Goal: Task Accomplishment & Management: Manage account settings

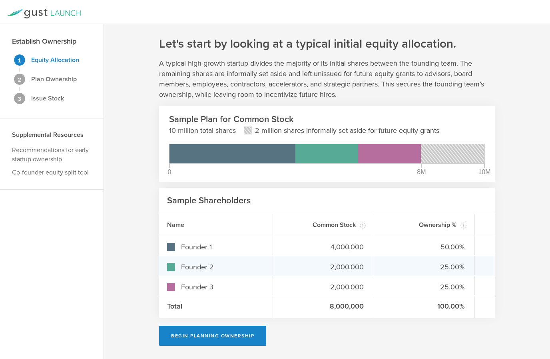
click at [464, 272] on div "25.00%" at bounding box center [424, 265] width 101 height 19
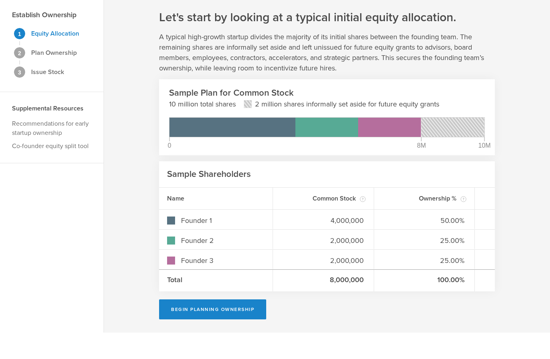
click at [342, 296] on div "8,000,000" at bounding box center [323, 307] width 101 height 22
click at [231, 326] on button "Begin Planning Ownership" at bounding box center [212, 336] width 107 height 20
type input "Pamela Christine Sherry"
type input "-"
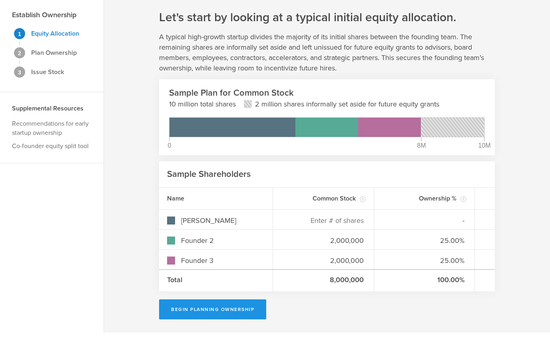
scroll to position [16, 0]
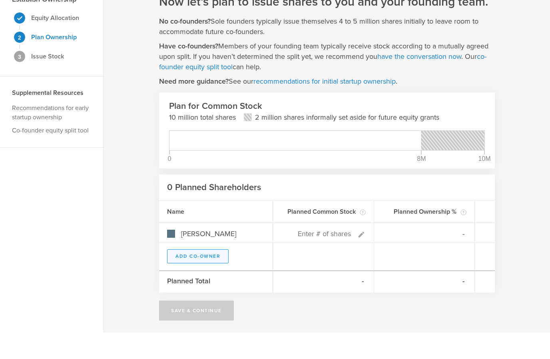
click at [212, 276] on button "Add Co-Owner" at bounding box center [198, 283] width 62 height 14
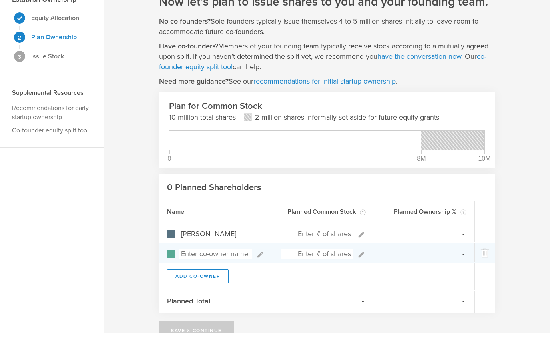
scroll to position [36, 0]
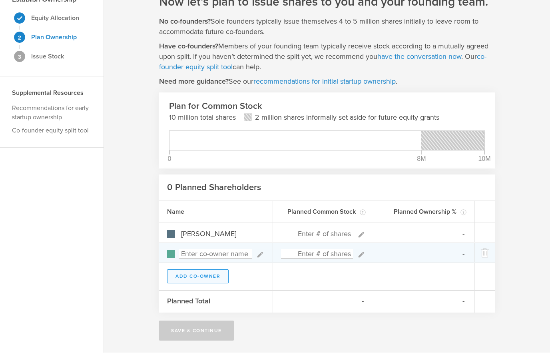
click at [211, 280] on button "Add Co-Owner" at bounding box center [198, 283] width 62 height 14
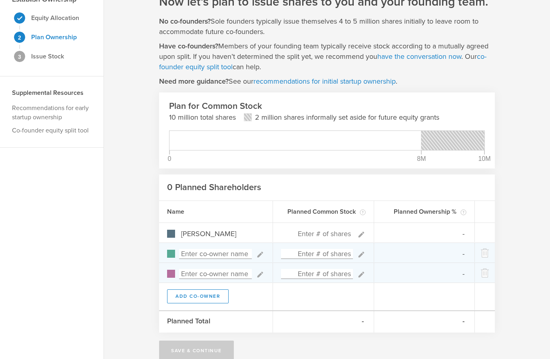
click at [231, 249] on input at bounding box center [215, 254] width 73 height 10
type input "Irene Gathua"
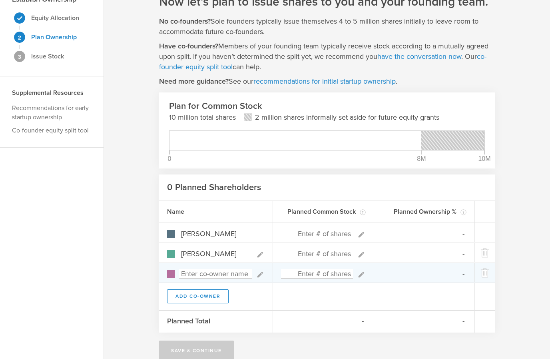
type input "0%"
type input "Irene Gathua"
click at [226, 276] on input at bounding box center [215, 274] width 73 height 10
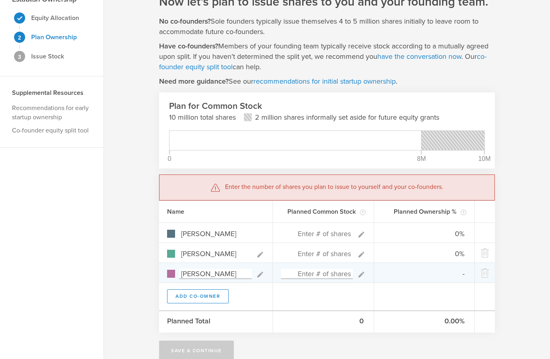
type input "Molly Moore"
type input "0%"
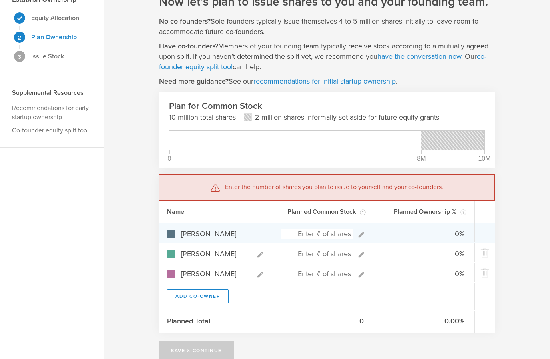
type input "Molly Moore"
click at [467, 236] on div "0%" at bounding box center [424, 232] width 101 height 19
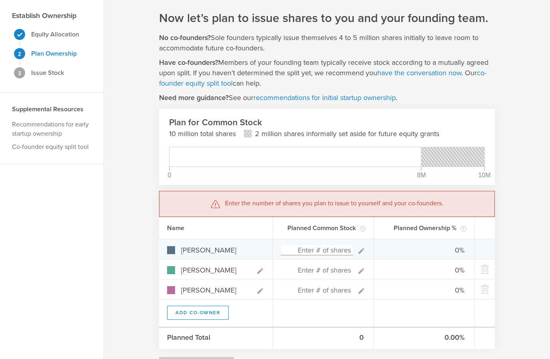
scroll to position [25, 0]
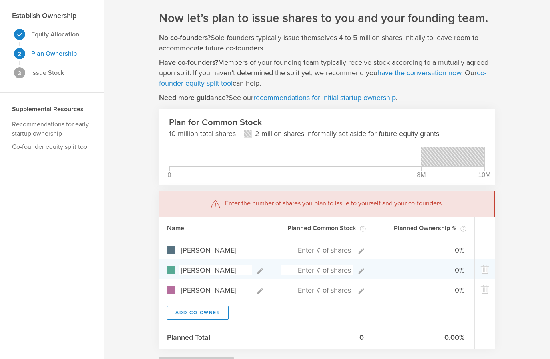
click at [339, 267] on input at bounding box center [317, 271] width 72 height 10
type input "4,000,000"
type input "0.00%"
type input "100.00%"
type input "0.00%"
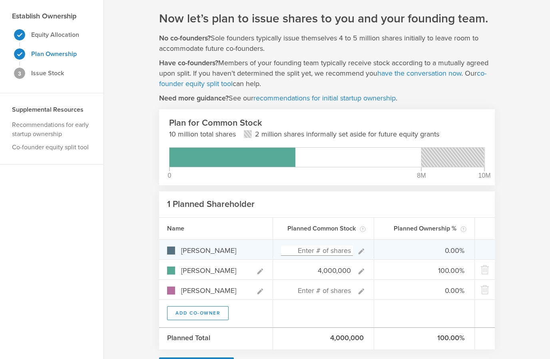
click at [336, 249] on input at bounding box center [317, 251] width 72 height 10
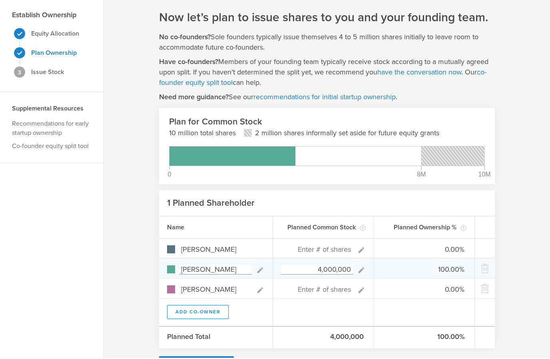
click at [341, 268] on input "4,000,000" at bounding box center [317, 271] width 72 height 10
type input "0"
click at [320, 272] on input "4,000,000" at bounding box center [317, 271] width 72 height 10
type input "0"
type input "0%"
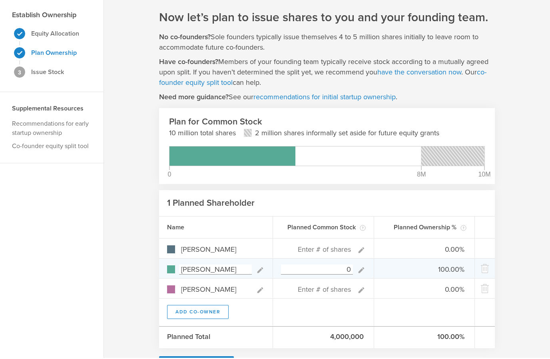
type input "0%"
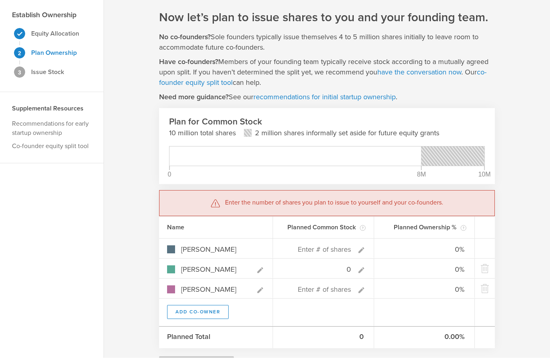
click at [340, 235] on div "Planned Common Stock Common Stock is typically issued to founders, advisors, bo…" at bounding box center [323, 229] width 101 height 22
click at [471, 161] on rect at bounding box center [453, 157] width 63 height 19
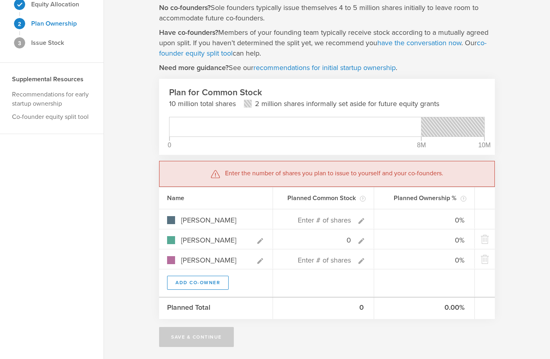
scroll to position [56, 0]
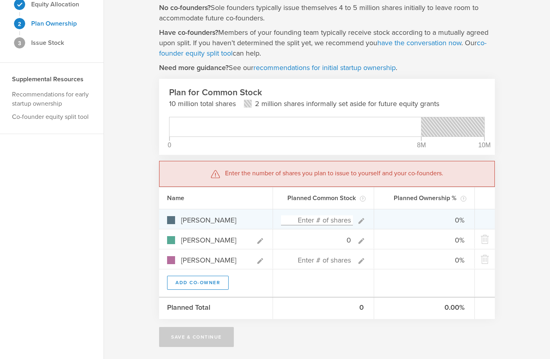
click at [328, 217] on input at bounding box center [317, 220] width 72 height 10
type input "0"
type input "3"
type input "100.00%"
type input "0.00%"
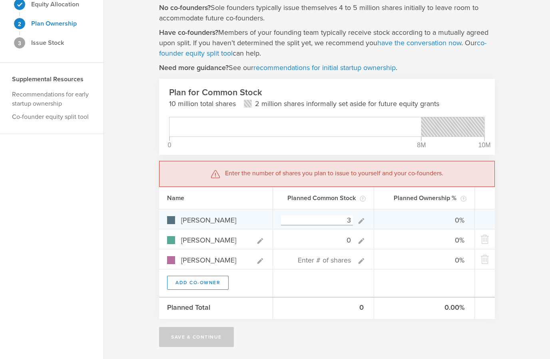
type input "0.00%"
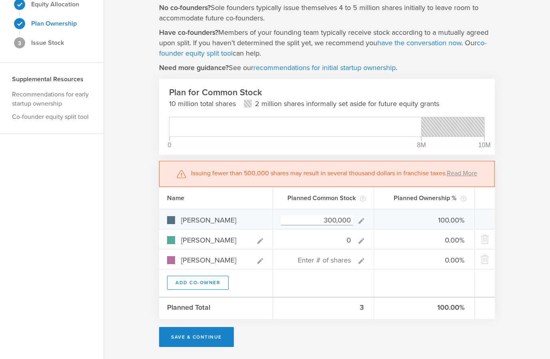
type input "3,000,000"
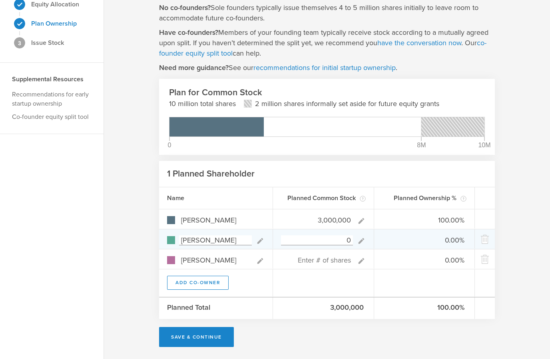
click at [339, 241] on input "0" at bounding box center [317, 240] width 72 height 10
type input "1,000,000"
type input "75.00%"
type input "25.00%"
type input "0"
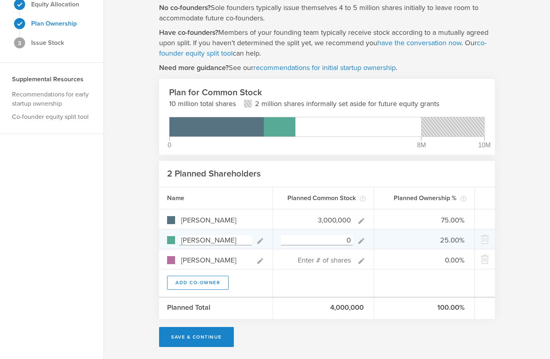
type input "100.00%"
type input "0.00%"
type input "4,000,000"
type input "42.86%"
type input "57.14%"
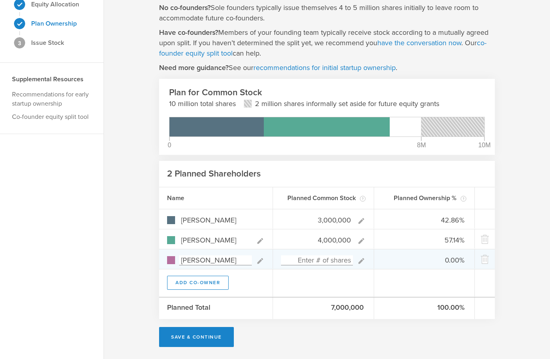
click at [316, 264] on input at bounding box center [317, 260] width 72 height 10
type input "0"
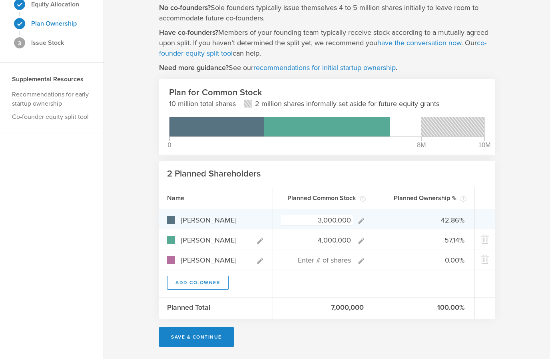
click at [333, 224] on input "3,000,000" at bounding box center [317, 220] width 72 height 10
type input "0"
type input "3,500,000"
type input "46.67%"
type input "53.33%"
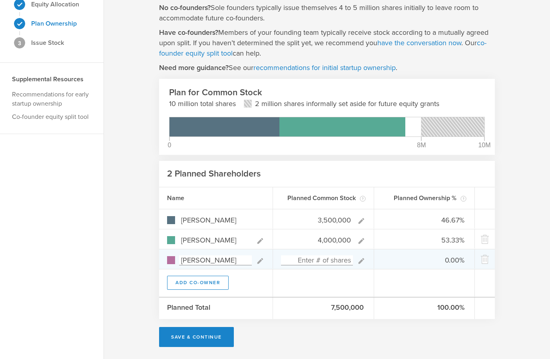
click at [334, 263] on input at bounding box center [317, 260] width 72 height 10
type input "0"
type input "100,000"
type input "46.05%"
type input "52.63%"
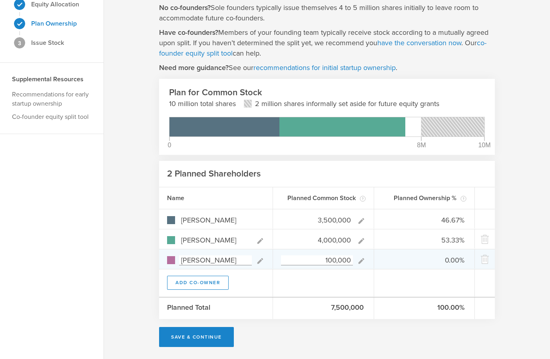
type input "1.32%"
type input "1,000,000"
type input "41.18%"
type input "47.06%"
type input "11.76%"
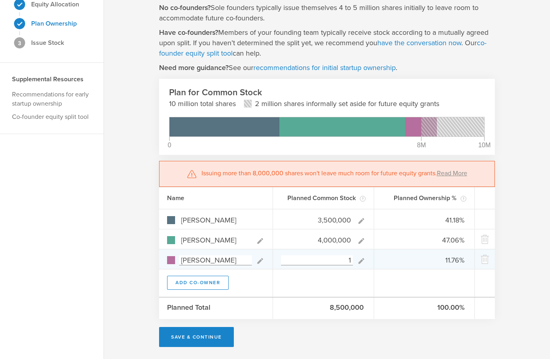
type input "0"
type input "46.67%"
type input "53.33%"
type input "0.00%"
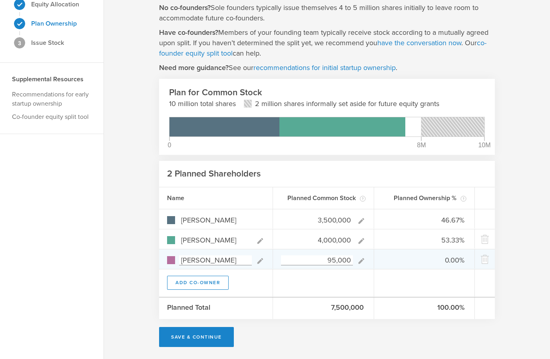
type input "950,000"
type input "41.42%"
type input "47.34%"
type input "11.24%"
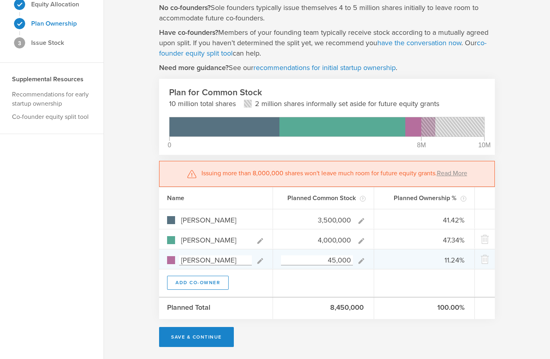
type input "450,000"
type input "44.03%"
type input "50.31%"
type input "5.66%"
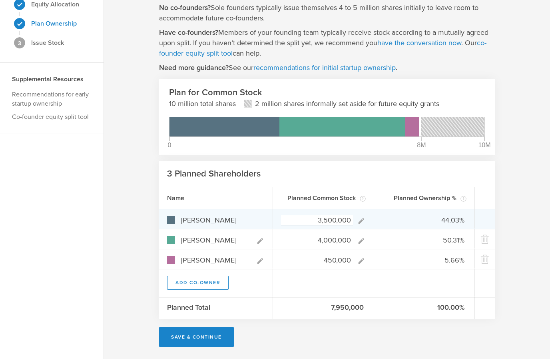
click at [325, 220] on input "3,500,000" at bounding box center [317, 220] width 72 height 10
type input "3,600,000"
type input "44.72%"
type input "49.69%"
type input "5.59%"
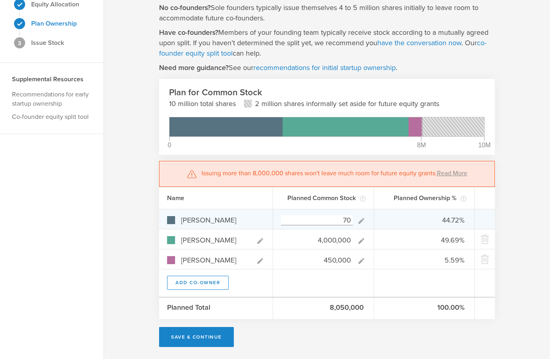
type input "0"
type input "0.00%"
type input "89.89%"
type input "10.11%"
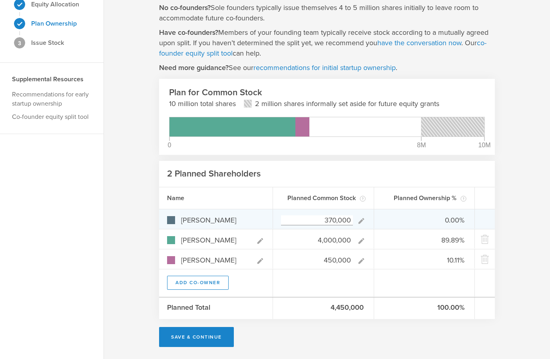
type input "3,700,000"
type input "45.40%"
type input "49.08%"
type input "5.52%"
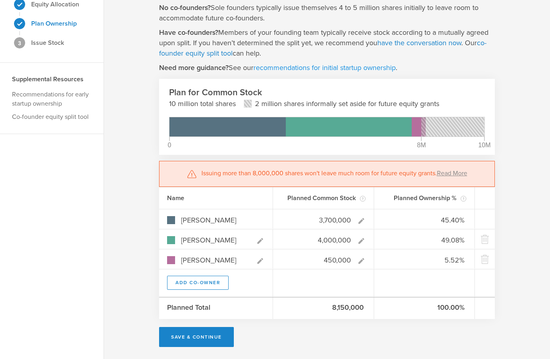
click at [289, 67] on link "recommendations for initial startup ownership" at bounding box center [325, 67] width 142 height 9
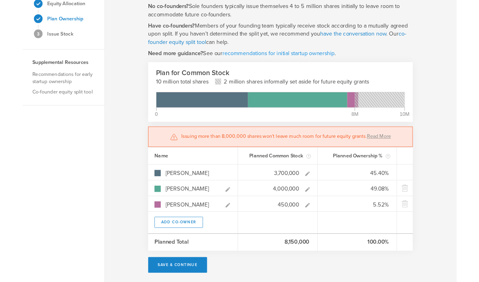
scroll to position [132, 0]
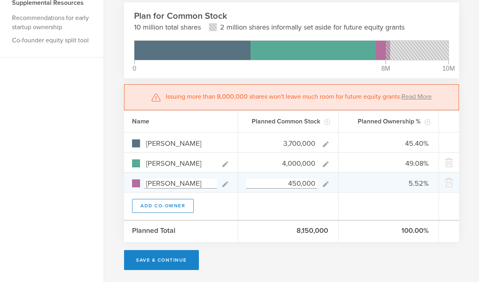
click at [300, 185] on input "450,000" at bounding box center [281, 184] width 71 height 10
type input "45"
type input "48.05%"
type input "51.95%"
type input "0.00%"
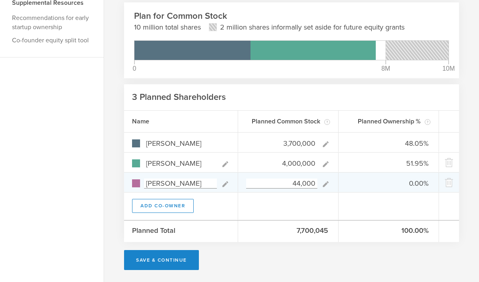
type input "440,000"
type input "45.45%"
type input "49.14%"
type input "5.41%"
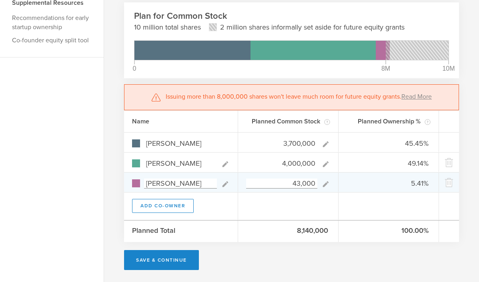
type input "430,000"
type input "45.51%"
type input "49.20%"
type input "5.29%"
type input "425,000"
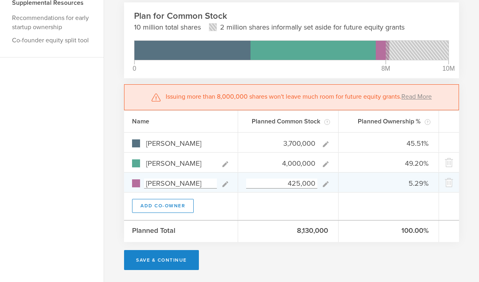
type input "45.54%"
type input "49.23%"
type input "5.23%"
type input "42"
type input "48.05%"
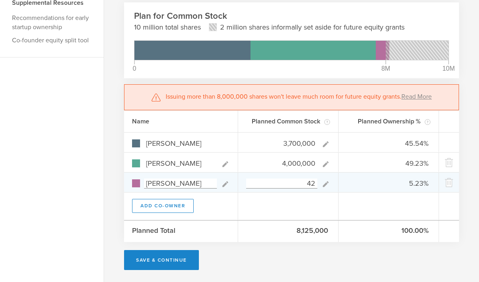
type input "51.95%"
type input "0.00%"
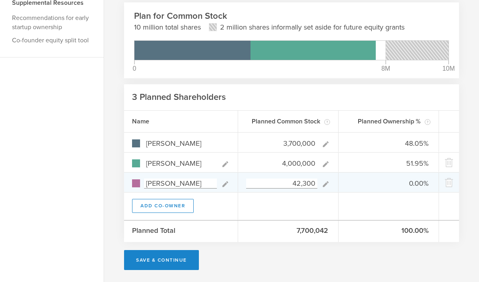
type input "423,000"
type input "45.55%"
type input "49.24%"
type input "5.21%"
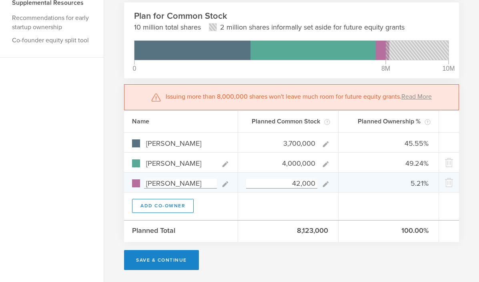
type input "420,000"
type input "45.57%"
type input "49.26%"
type input "5.17%"
type input "415,000"
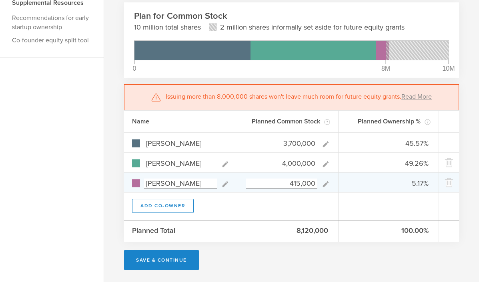
type input "45.59%"
type input "49.29%"
type input "5.11%"
type input "410,000"
type input "45.62%"
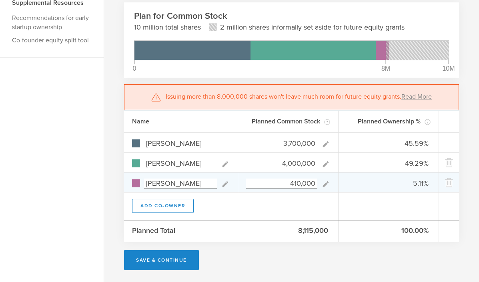
type input "49.32%"
type input "5.06%"
type input "4"
type input "48.05%"
type input "51.95%"
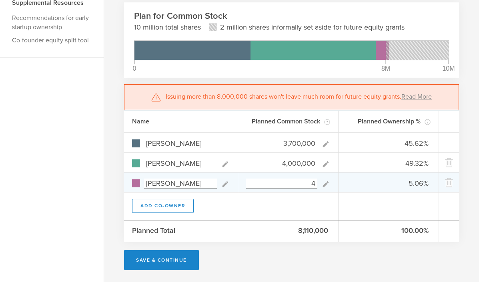
type input "0.00%"
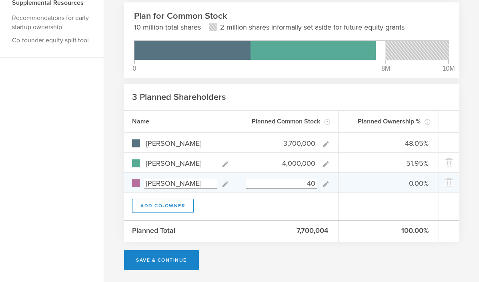
type input "409"
type input "0.01%"
type input "409,500"
type input "45.63%"
type input "49.32%"
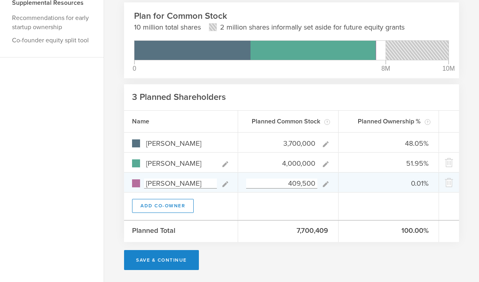
type input "5.05%"
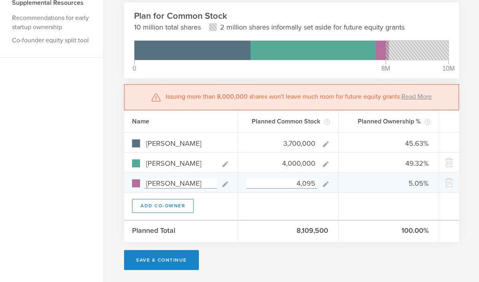
type input "409"
type input "48.05%"
type input "51.95%"
type input "0.01%"
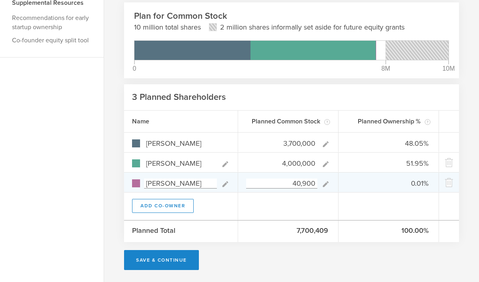
type input "409,000"
type input "45.63%"
type input "49.33%"
type input "5.04%"
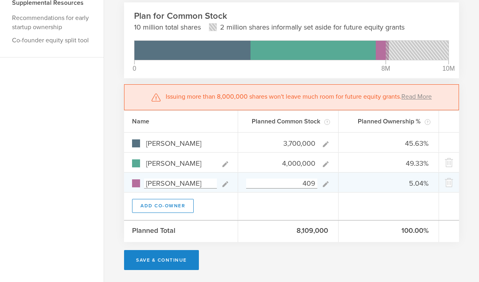
type input "40"
type input "48.05%"
type input "51.95%"
type input "0.00%"
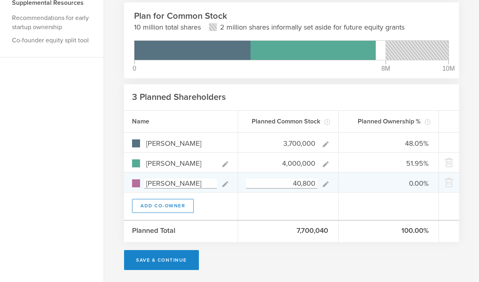
type input "408,000"
type input "45.63%"
type input "49.33%"
type input "5.03%"
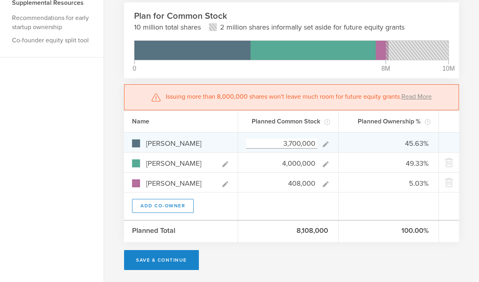
click at [293, 142] on input "3,700,000" at bounding box center [281, 144] width 71 height 10
click at [310, 146] on input "3,700,000" at bounding box center [281, 144] width 71 height 10
type input "3"
type input "0.00%"
type input "90.74%"
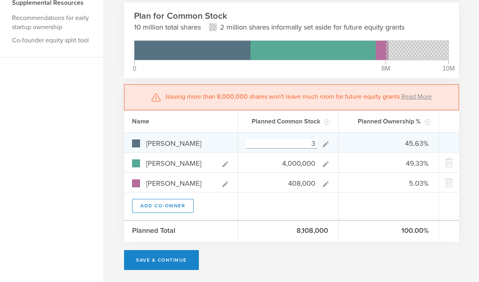
type input "9.26%"
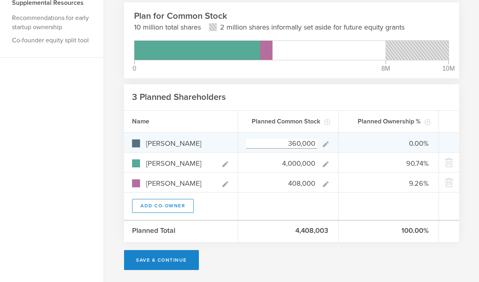
type input "3,600,000"
type input "44.96%"
type input "49.95%"
type input "5.09%"
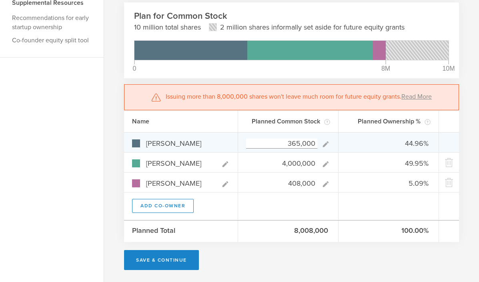
type input "3,650,000"
type input "45.30%"
type input "49.64%"
type input "5.06%"
type input "360,000"
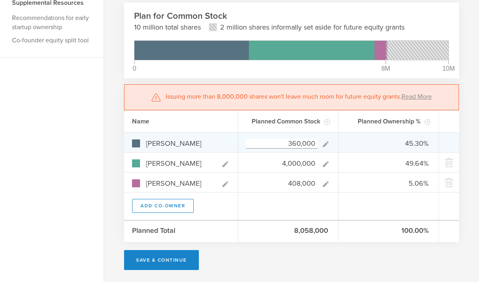
type input "7.55%"
type input "83.89%"
type input "8.56%"
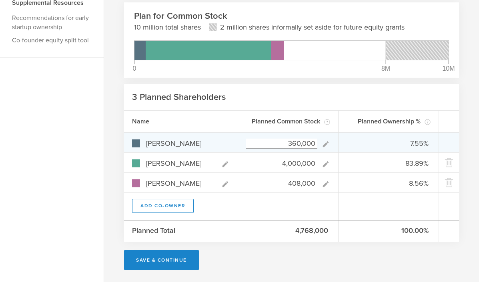
type input "3,600,000"
type input "44.96%"
type input "49.95%"
type input "5.09%"
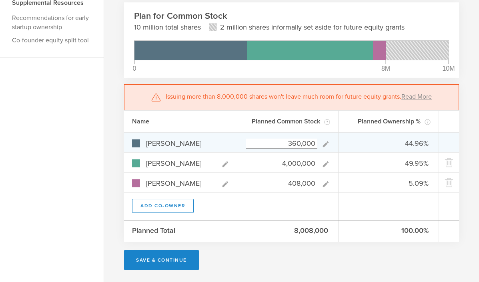
type input "36,000"
type input "0.81%"
type input "90.01%"
type input "9.18%"
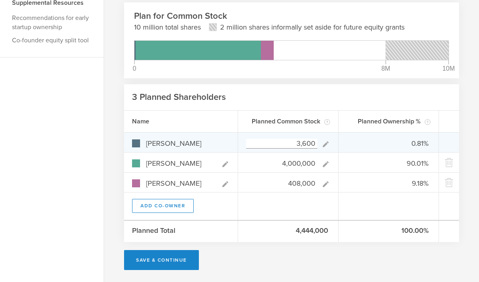
type input "360"
type input "0.01%"
type input "90.74%"
type input "9.26%"
type input "3,607,500"
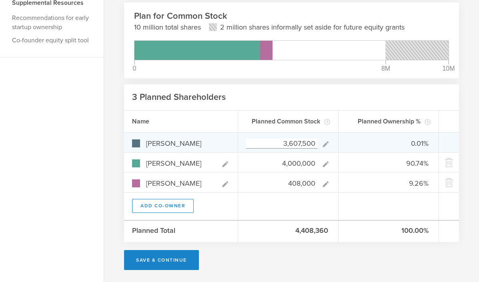
type input "45.01%"
type input "49.90%"
type input "5.09%"
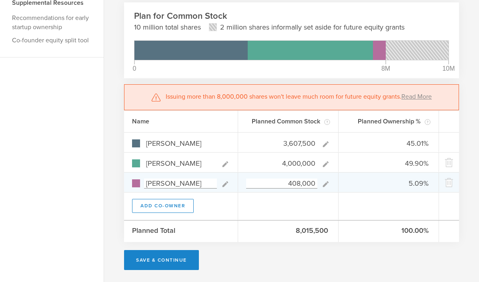
click at [299, 186] on input "408,000" at bounding box center [281, 184] width 71 height 10
type input "407,000"
type input "49.91%"
type input "5.08%"
type input "406,000"
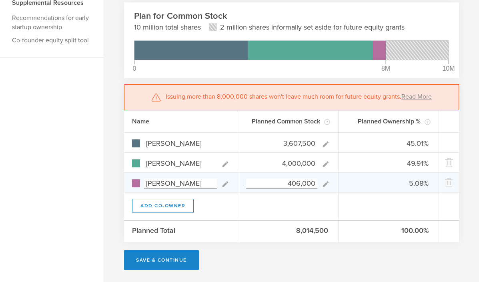
type input "45.02%"
type input "49.92%"
type input "5.07%"
type input "404,000"
type input "45.03%"
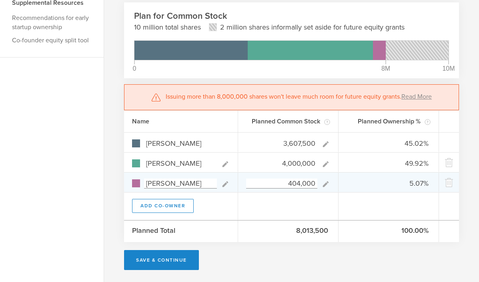
type input "49.93%"
type input "5.04%"
type input "403,000"
type input "5.03%"
type input "400,000"
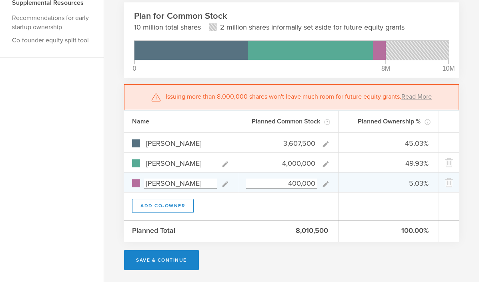
type input "45.05%"
type input "49.95%"
type input "5.00%"
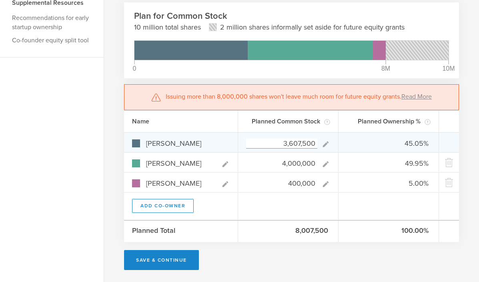
click at [311, 142] on input "3,607,500" at bounding box center [281, 144] width 71 height 10
type input "3,607"
type input "0.08%"
type input "90.83%"
type input "9.08%"
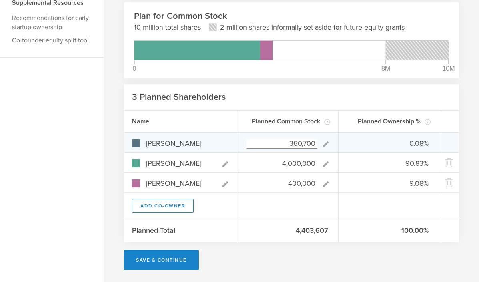
type input "3,607,000"
type input "45.05%"
type input "49.96%"
type input "5.00%"
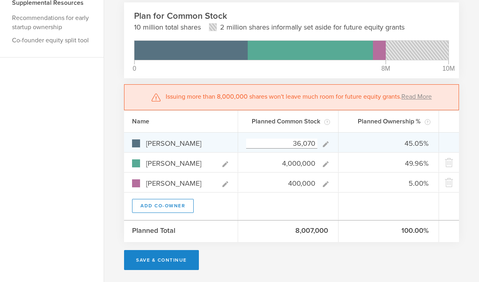
type input "3,607"
type input "0.08%"
type input "90.83%"
type input "9.08%"
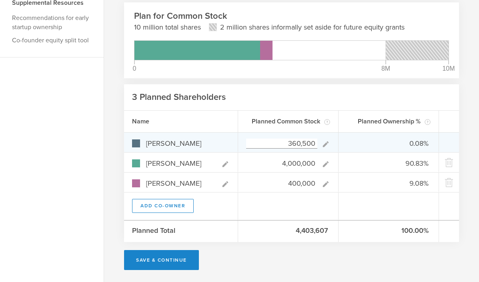
type input "3,605,000"
type input "45.03%"
type input "49.97%"
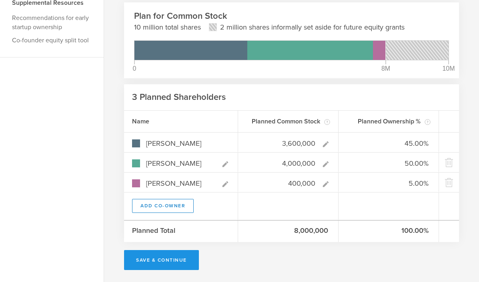
click at [141, 264] on button "Save & Continue" at bounding box center [161, 260] width 75 height 20
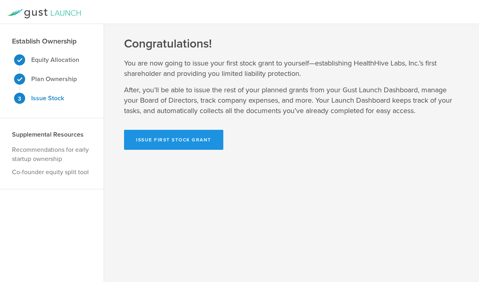
click at [195, 135] on button "Issue First Stock Grant" at bounding box center [173, 140] width 99 height 20
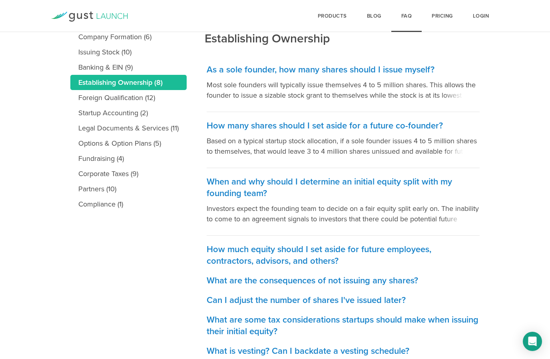
scroll to position [146, 0]
click at [224, 324] on h3 "What are some tax considerations startups should make when issuing their initia…" at bounding box center [343, 325] width 273 height 23
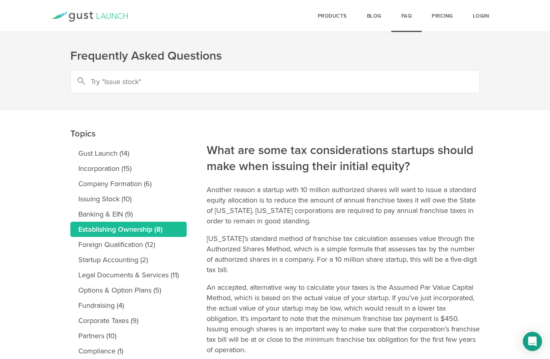
click at [89, 228] on link "Establishing Ownership (8)" at bounding box center [128, 229] width 116 height 15
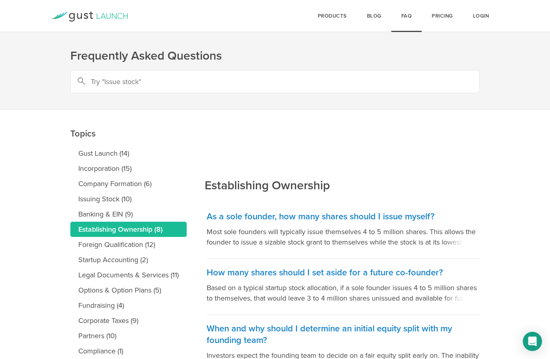
click at [102, 7] on div "Login Pricing FAQ Blog products Start Logo START Best for founders who want to …" at bounding box center [275, 16] width 512 height 32
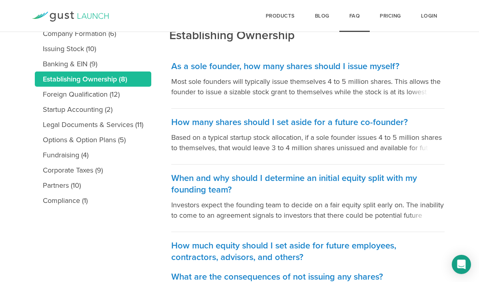
scroll to position [150, 0]
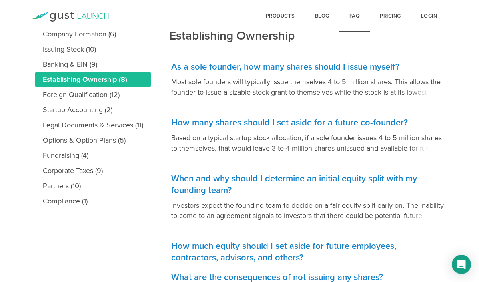
click at [119, 82] on link "Establishing Ownership (8)" at bounding box center [93, 79] width 116 height 15
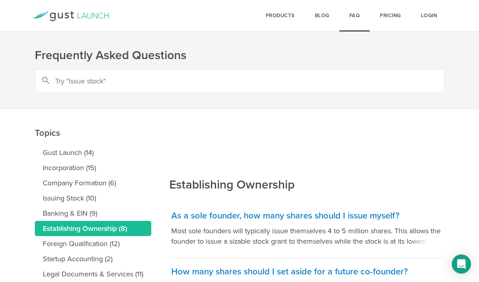
scroll to position [0, 0]
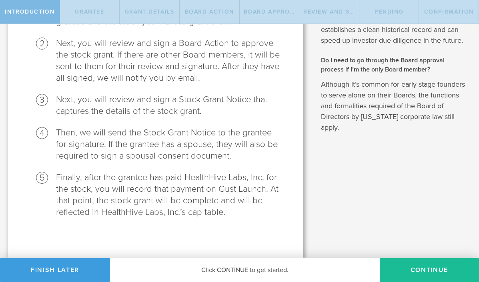
scroll to position [143, 0]
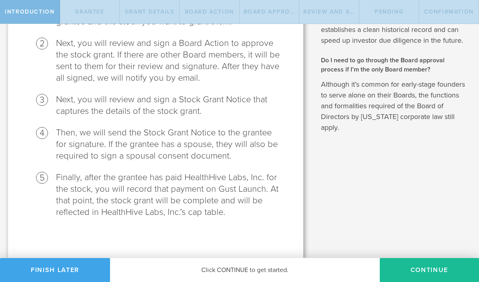
click at [78, 270] on button "Finish Later" at bounding box center [55, 270] width 110 height 24
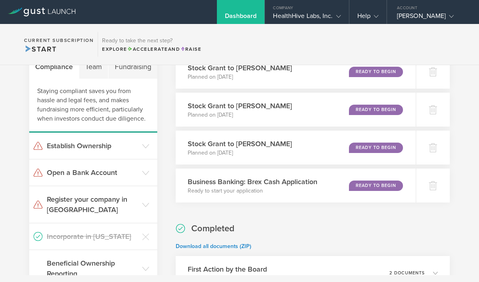
scroll to position [44, 0]
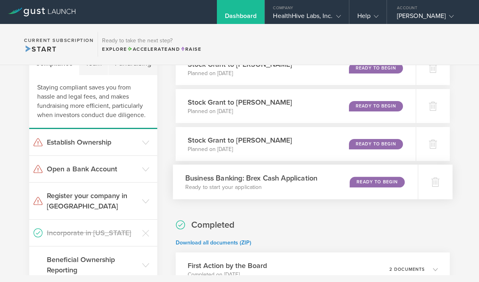
click at [370, 184] on div "Ready to Begin" at bounding box center [377, 182] width 55 height 11
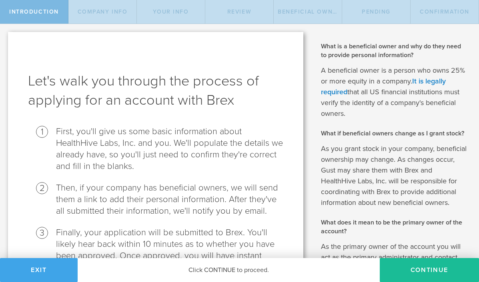
click at [42, 276] on button "Exit" at bounding box center [39, 270] width 78 height 24
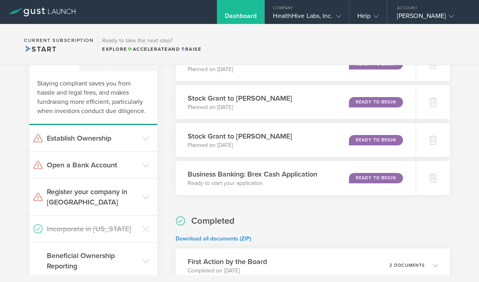
scroll to position [48, 0]
click at [136, 139] on h3 "Establish Ownership" at bounding box center [92, 138] width 91 height 10
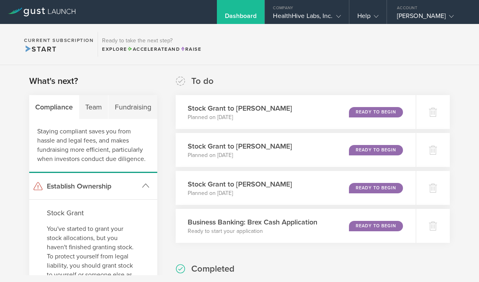
scroll to position [0, 0]
click at [333, 18] on gust-icon at bounding box center [337, 16] width 8 height 8
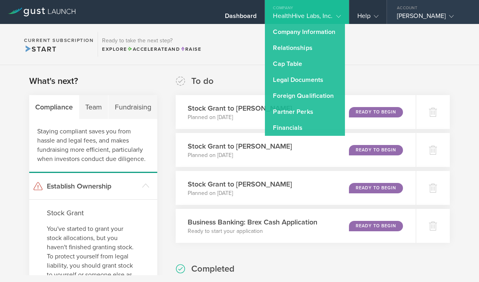
click at [439, 14] on div "Pamela Christine Sherry" at bounding box center [431, 18] width 68 height 12
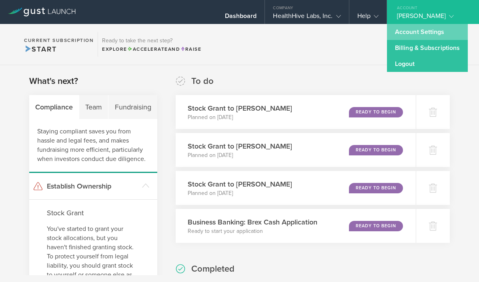
click at [426, 38] on link "Account Settings" at bounding box center [427, 32] width 81 height 16
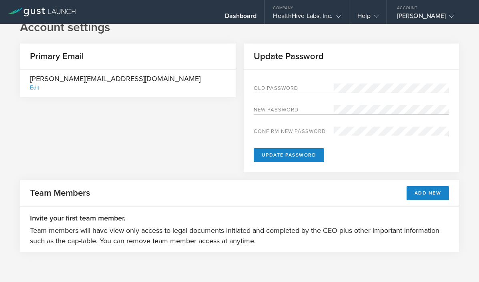
scroll to position [12, 0]
click at [431, 197] on button "Add New" at bounding box center [427, 193] width 43 height 14
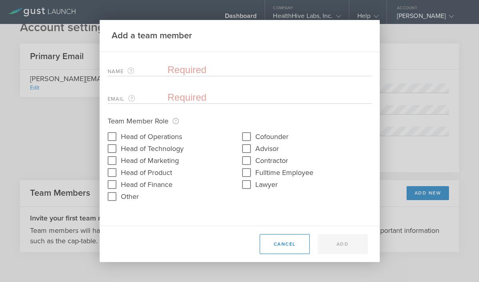
click at [219, 74] on input "text" at bounding box center [270, 70] width 204 height 12
type input "Irene Gathua"
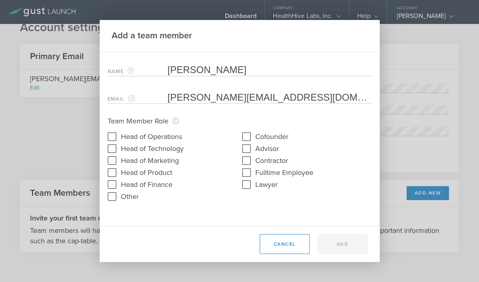
type input "irene@healthhivelabs.com"
click at [250, 144] on input "Advisor" at bounding box center [246, 148] width 13 height 13
checkbox input "true"
click at [252, 137] on input "Cofounder" at bounding box center [246, 136] width 13 height 13
checkbox input "true"
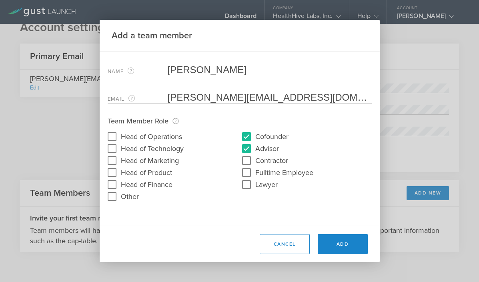
click at [246, 150] on input "Advisor" at bounding box center [246, 148] width 13 height 13
checkbox input "false"
click at [109, 137] on input "Head of Operations" at bounding box center [112, 136] width 13 height 13
checkbox input "true"
click at [244, 171] on input "Fulltime Employee" at bounding box center [246, 172] width 13 height 13
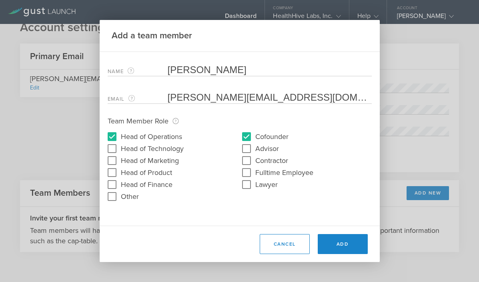
checkbox input "true"
click at [338, 242] on button "Add" at bounding box center [343, 244] width 50 height 20
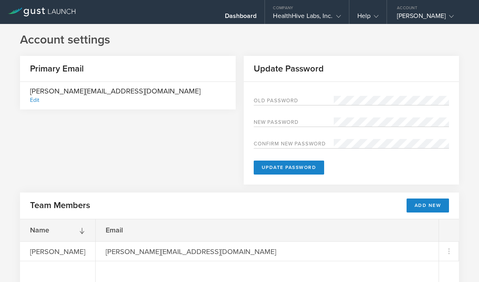
scroll to position [0, 0]
click at [421, 18] on div "Pamela Christine Sherry" at bounding box center [431, 18] width 68 height 12
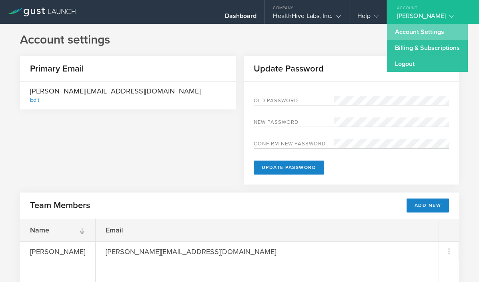
click at [430, 36] on link "Account Settings" at bounding box center [427, 32] width 81 height 16
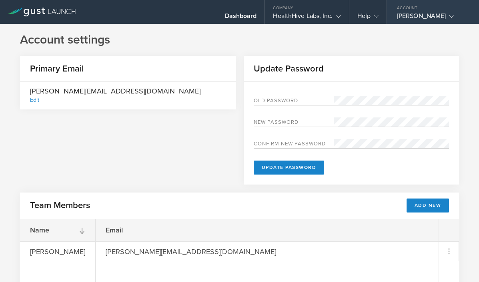
click at [442, 16] on div "Pamela Christine Sherry" at bounding box center [431, 18] width 68 height 12
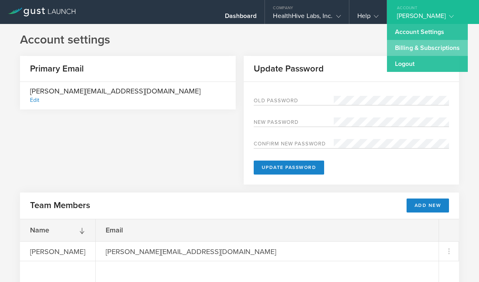
click at [440, 47] on link "Billing & Subscriptions" at bounding box center [427, 48] width 81 height 16
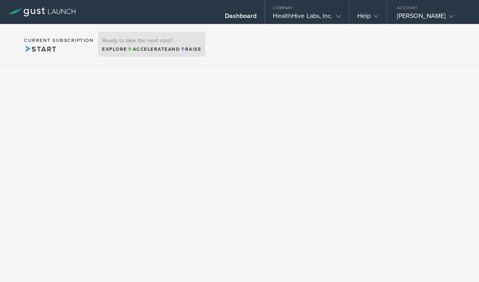
click at [180, 47] on span "Accelerate and" at bounding box center [153, 49] width 53 height 6
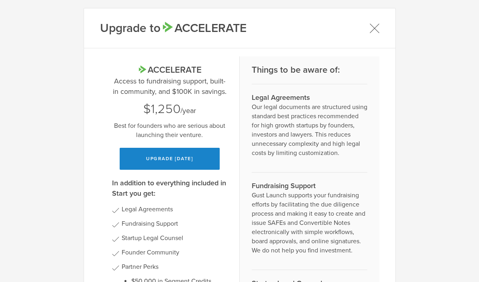
click at [376, 32] on icon at bounding box center [374, 28] width 10 height 10
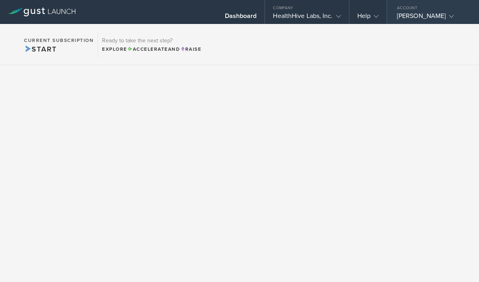
click at [436, 19] on div "Pamela Christine Sherry" at bounding box center [431, 18] width 68 height 12
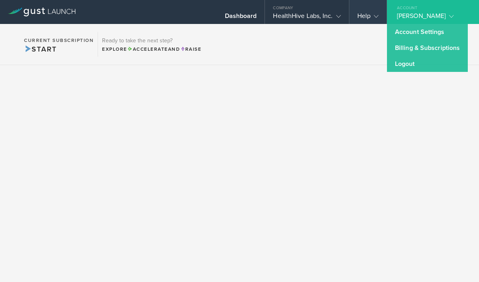
click at [360, 17] on div "Help" at bounding box center [367, 18] width 21 height 12
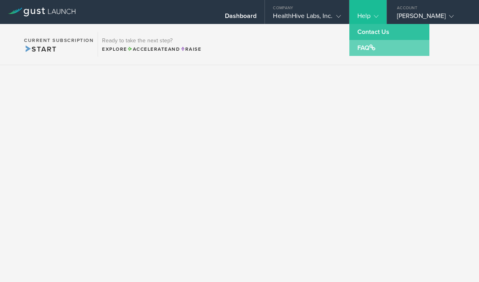
click at [362, 49] on link "FAQ" at bounding box center [389, 48] width 80 height 16
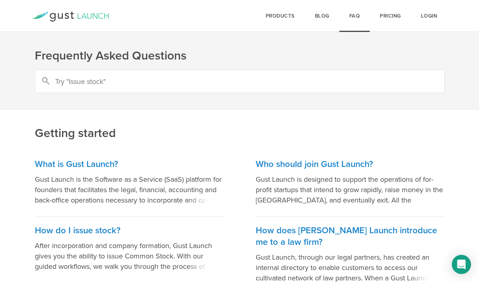
click at [306, 82] on input "text" at bounding box center [240, 81] width 410 height 23
type input "Update ceo"
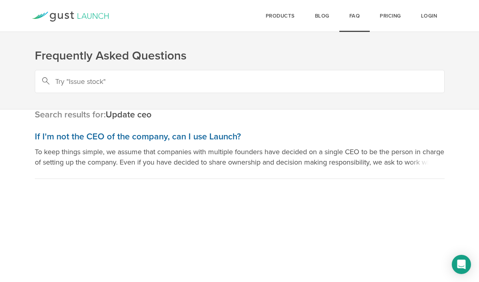
click at [184, 137] on h3 "If I'm not the CEO of the company, can I use Launch?" at bounding box center [240, 137] width 410 height 12
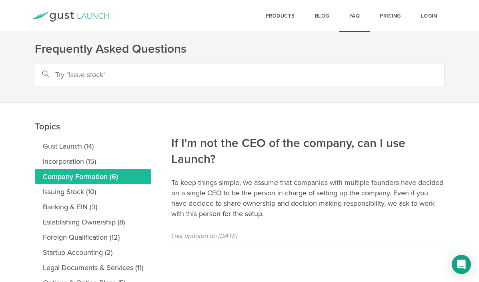
scroll to position [8, 0]
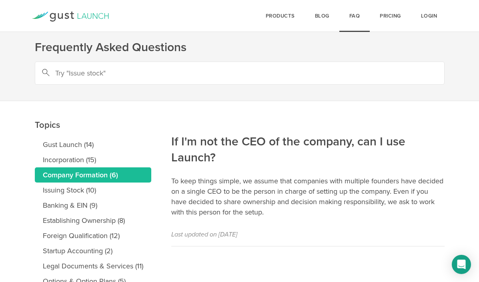
click at [291, 70] on input "text" at bounding box center [240, 73] width 410 height 23
type input "Appointing new ceo"
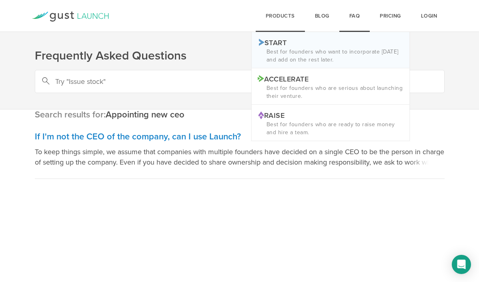
click at [364, 54] on p "Best for founders who want to incorporate [DATE] and add on the rest later." at bounding box center [331, 56] width 146 height 16
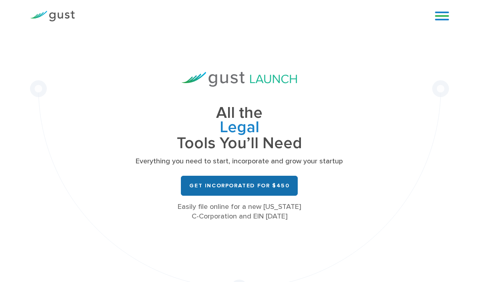
click at [267, 185] on link "Get Incorporated for $450" at bounding box center [239, 186] width 117 height 20
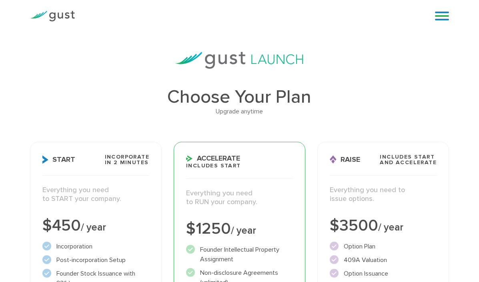
click at [436, 24] on div "Blog FAQ Pricing Get Started Login Login" at bounding box center [439, 16] width 32 height 24
click at [444, 18] on link at bounding box center [442, 16] width 14 height 12
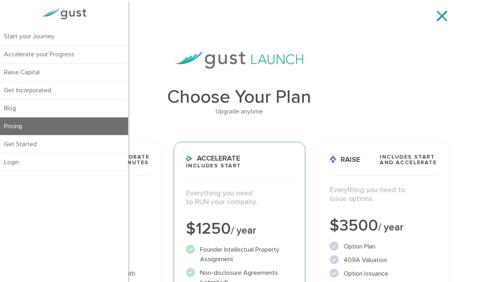
click at [445, 14] on link at bounding box center [442, 16] width 14 height 12
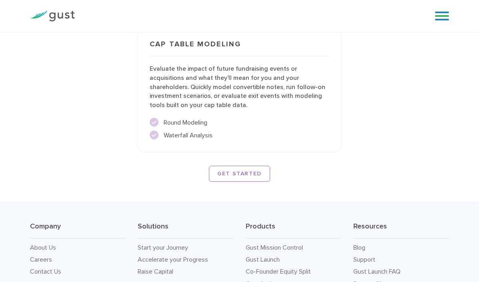
scroll to position [1479, 0]
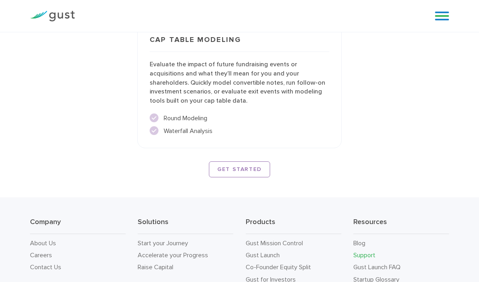
click at [372, 252] on link "Support" at bounding box center [364, 256] width 22 height 8
